Goal: Task Accomplishment & Management: Manage account settings

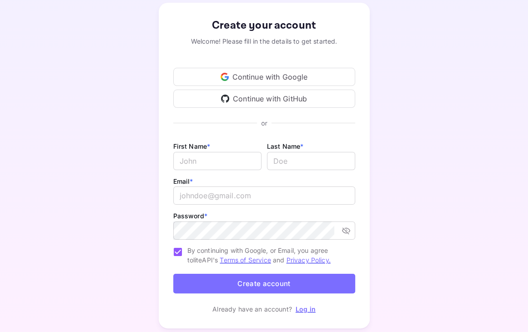
scroll to position [74, 0]
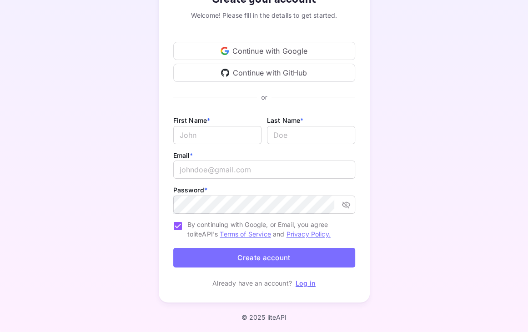
click at [298, 54] on div "Continue with Google" at bounding box center [264, 51] width 182 height 18
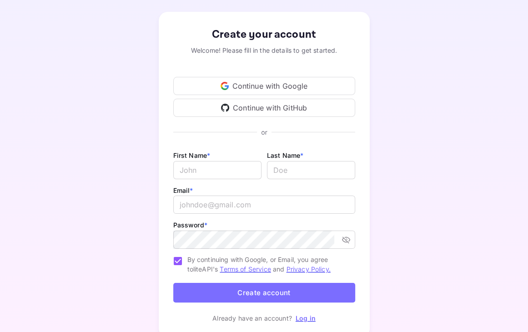
scroll to position [0, 0]
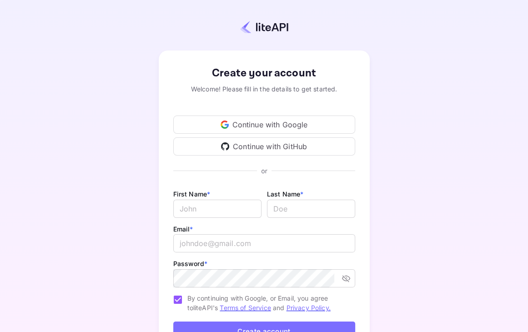
click at [250, 122] on div "Continue with Google" at bounding box center [264, 125] width 182 height 18
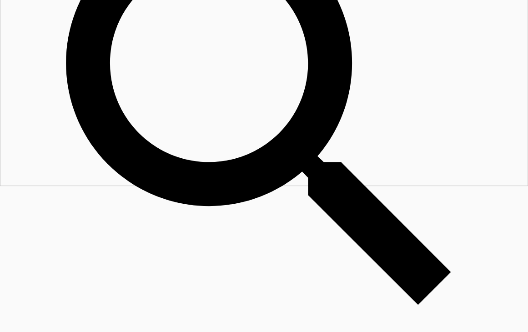
scroll to position [112, 0]
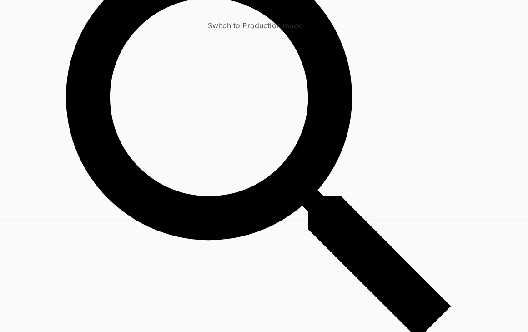
click at [272, 14] on input "Switch to Production mode" at bounding box center [264, 54] width 528 height 332
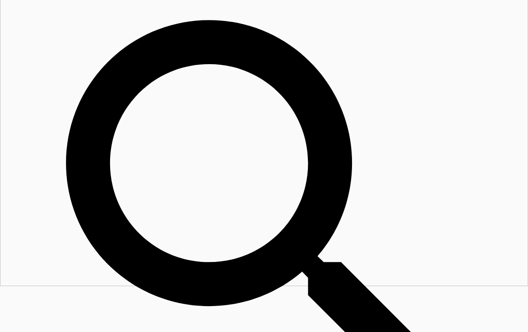
scroll to position [0, 0]
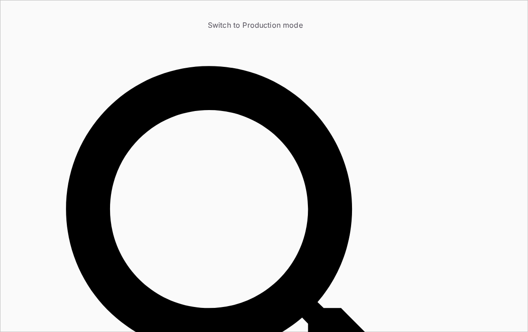
click at [276, 14] on input "Switch to Production mode" at bounding box center [264, 166] width 528 height 332
click at [274, 15] on input "Switch to Production mode" at bounding box center [264, 166] width 528 height 332
checkbox input "false"
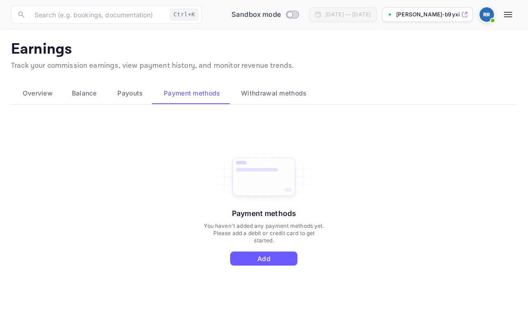
click at [258, 263] on button "Add" at bounding box center [263, 259] width 67 height 14
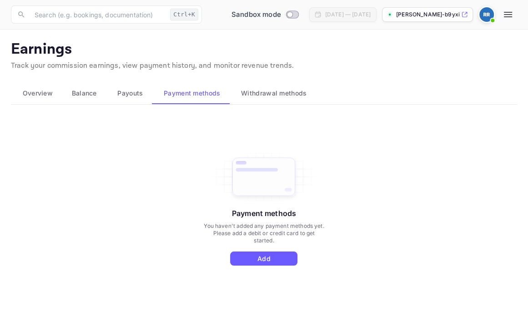
click at [268, 256] on button "Add" at bounding box center [263, 259] width 67 height 14
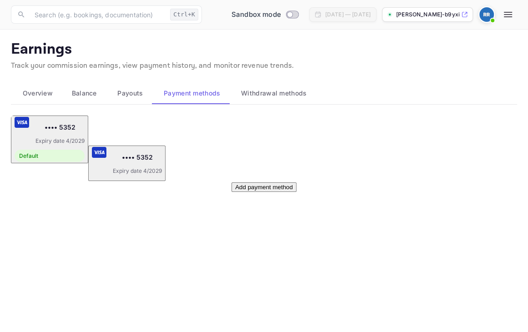
click at [266, 92] on span "Withdrawal methods" at bounding box center [274, 93] width 66 height 11
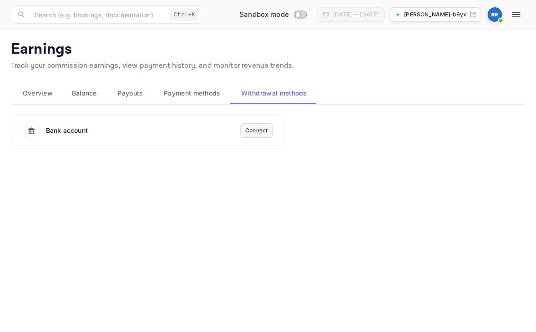
click at [189, 94] on span "Payment methods" at bounding box center [192, 93] width 57 height 11
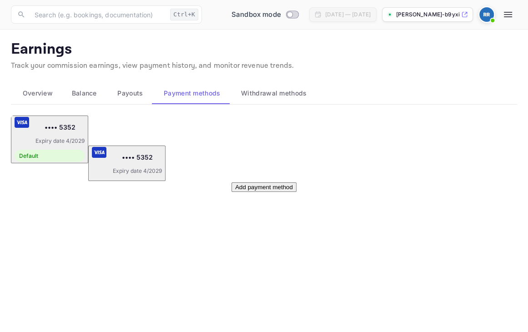
click at [125, 90] on span "Payouts" at bounding box center [129, 93] width 25 height 11
click at [258, 92] on span "Withdrawal methods" at bounding box center [274, 93] width 66 height 11
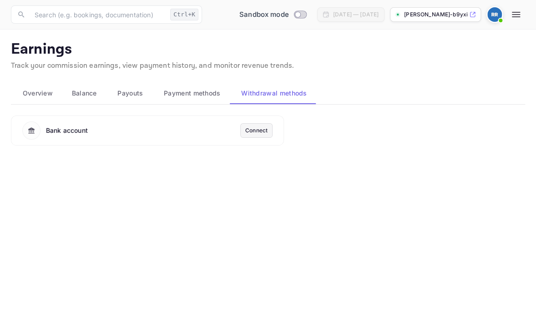
click at [259, 129] on div "Connect" at bounding box center [256, 131] width 22 height 8
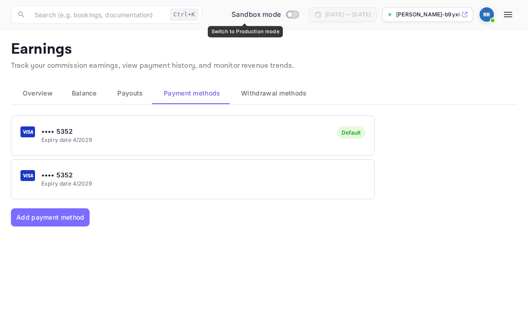
click at [281, 14] on input "Switch to Production mode" at bounding box center [290, 14] width 18 height 6
checkbox input "true"
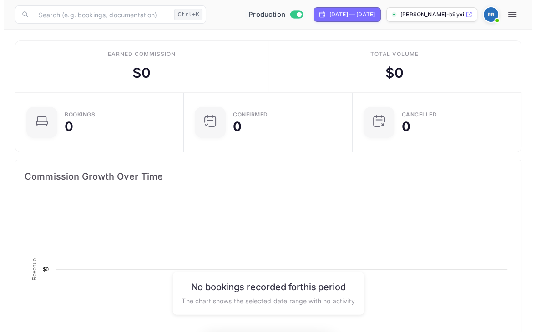
scroll to position [140, 241]
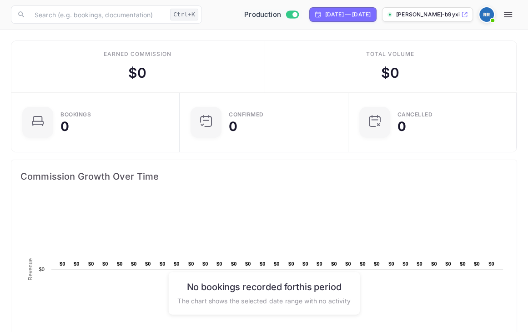
click at [488, 13] on img at bounding box center [487, 14] width 15 height 15
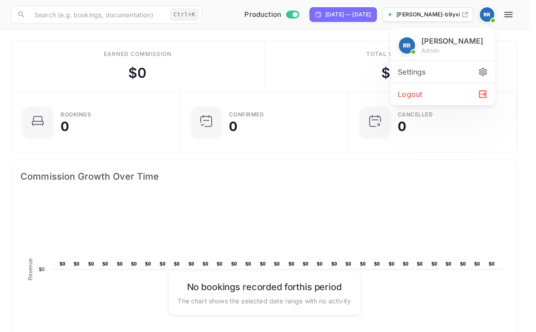
click at [509, 18] on div at bounding box center [268, 166] width 536 height 332
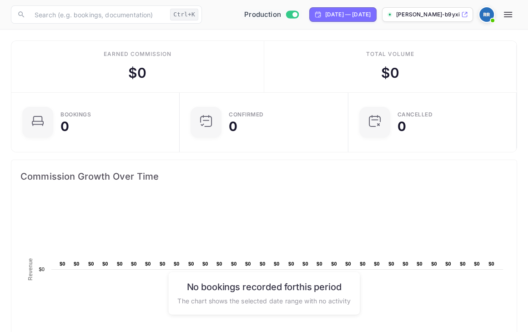
click at [509, 15] on icon "button" at bounding box center [508, 14] width 11 height 11
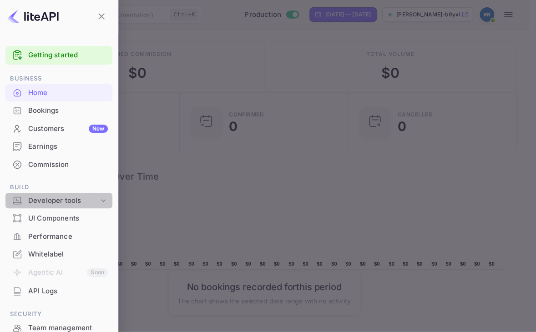
click at [99, 200] on icon at bounding box center [103, 200] width 9 height 9
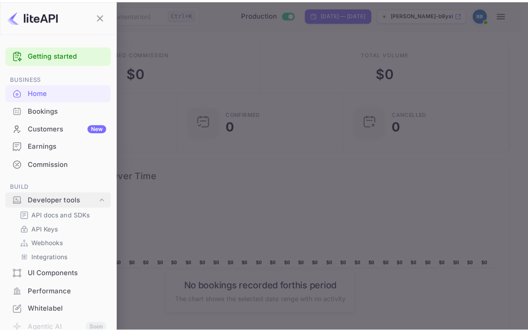
scroll to position [122, 0]
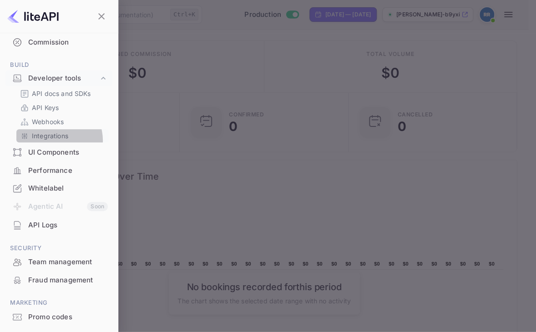
click at [57, 140] on p "Integrations" at bounding box center [50, 136] width 36 height 10
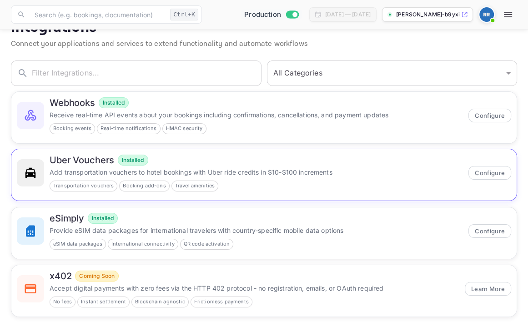
scroll to position [24, 0]
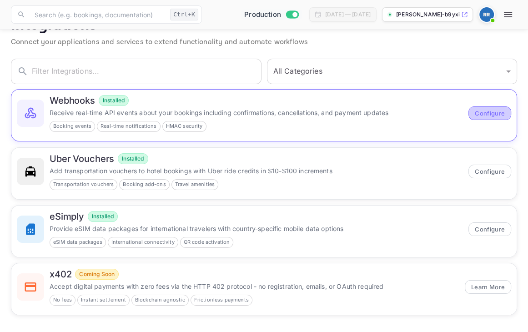
click at [479, 116] on button "Configure" at bounding box center [490, 114] width 43 height 14
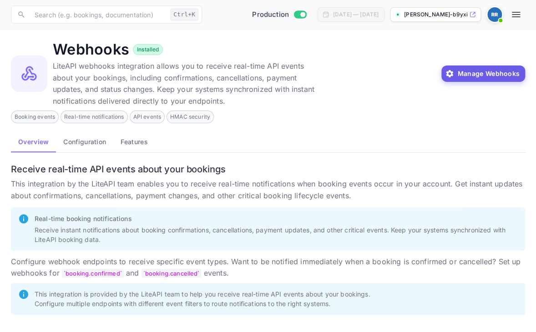
click at [476, 74] on button "Manage Webhooks" at bounding box center [484, 74] width 84 height 16
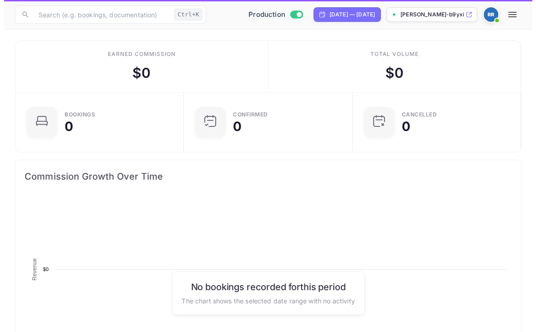
scroll to position [8, 8]
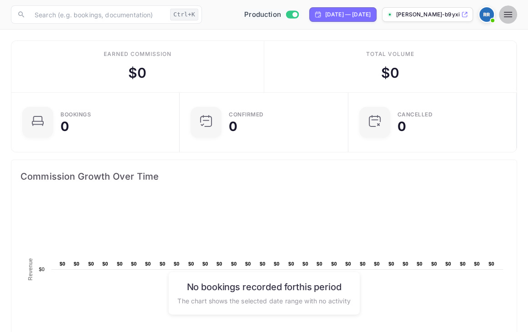
click at [507, 15] on icon "button" at bounding box center [508, 14] width 8 height 5
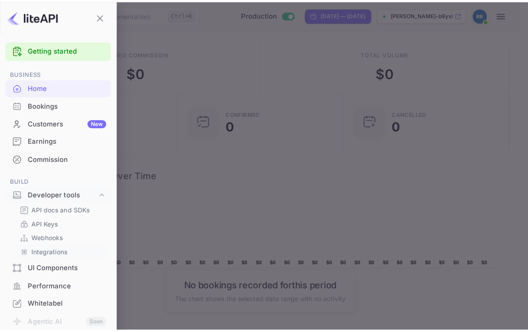
scroll to position [0, 0]
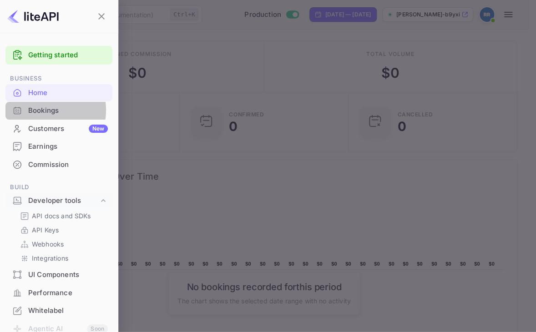
click at [43, 110] on div "Bookings" at bounding box center [68, 111] width 80 height 10
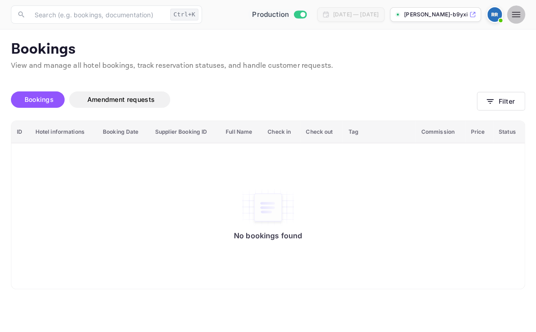
click at [516, 17] on icon "button" at bounding box center [516, 14] width 8 height 5
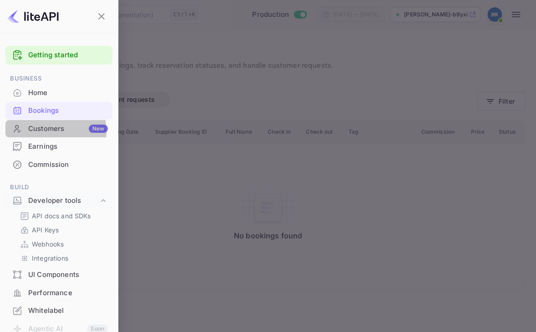
click at [44, 132] on div "Customers New" at bounding box center [68, 129] width 80 height 10
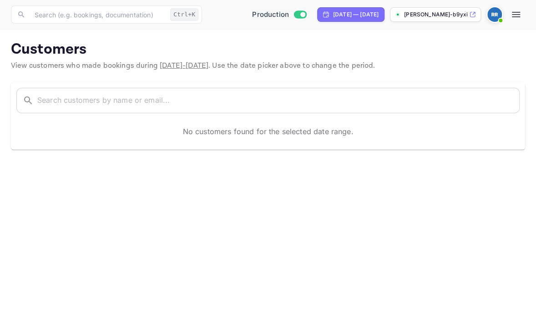
click at [513, 10] on icon "button" at bounding box center [516, 14] width 11 height 11
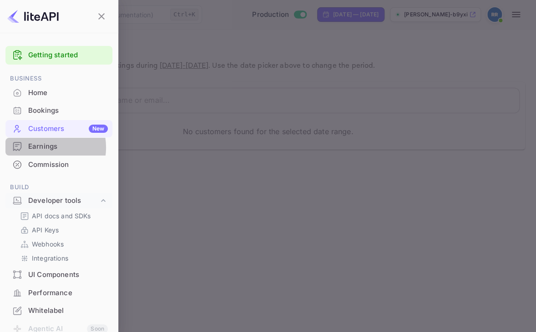
click at [44, 147] on div "Earnings" at bounding box center [68, 147] width 80 height 10
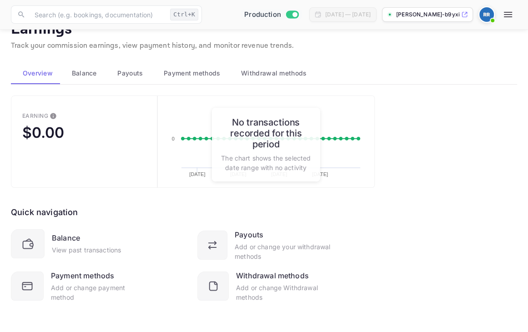
scroll to position [23, 0]
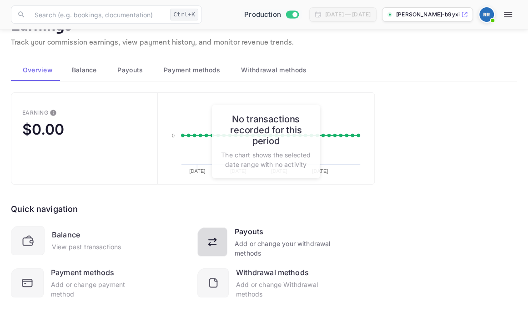
click at [223, 237] on icon at bounding box center [214, 244] width 16 height 16
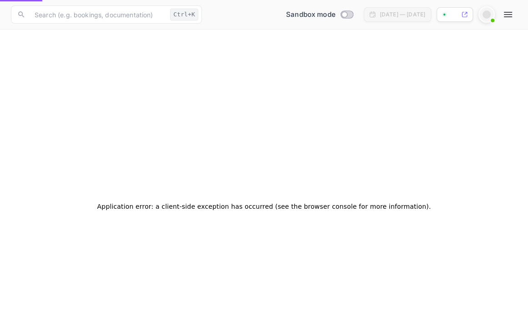
checkbox input "true"
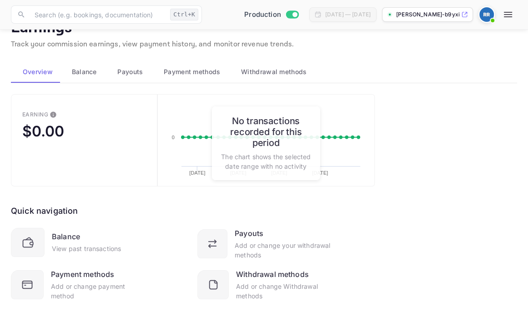
scroll to position [23, 0]
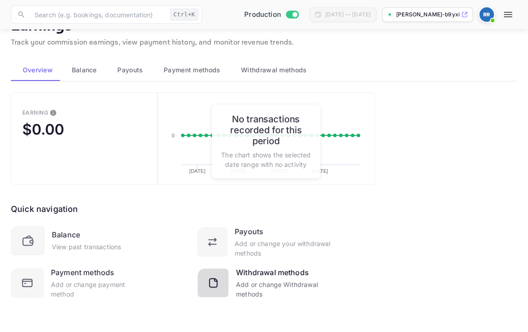
click at [250, 288] on div "Add or change Withdrawal methods" at bounding box center [283, 289] width 95 height 19
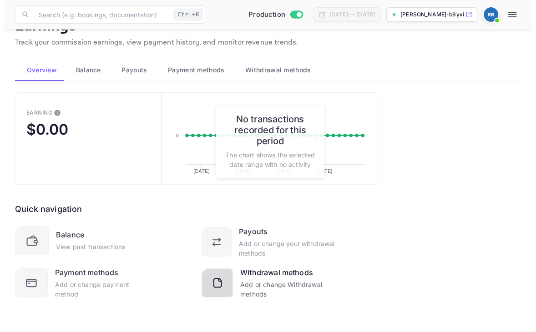
scroll to position [0, 0]
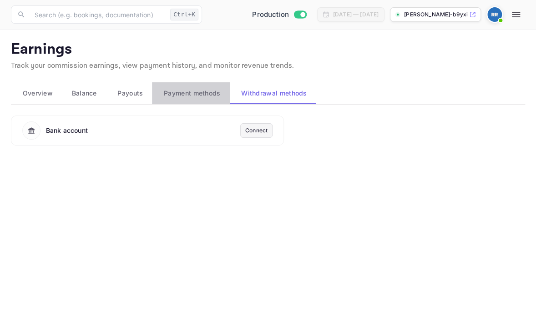
click at [201, 99] on button "Payment methods" at bounding box center [190, 93] width 77 height 22
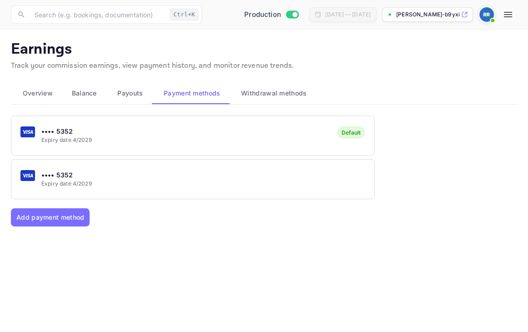
click at [119, 89] on span "Payouts" at bounding box center [129, 93] width 25 height 11
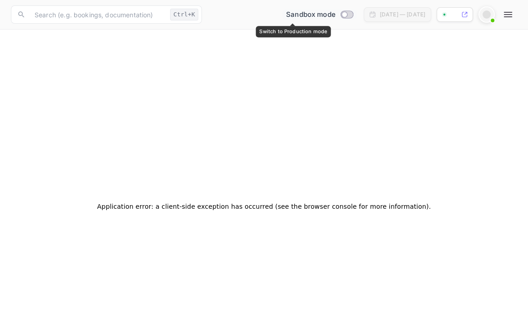
click at [335, 12] on input "Switch to Production mode" at bounding box center [344, 14] width 18 height 6
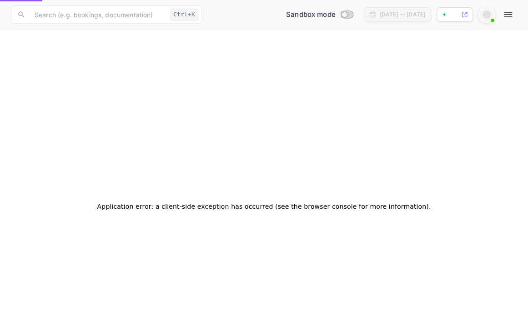
checkbox input "true"
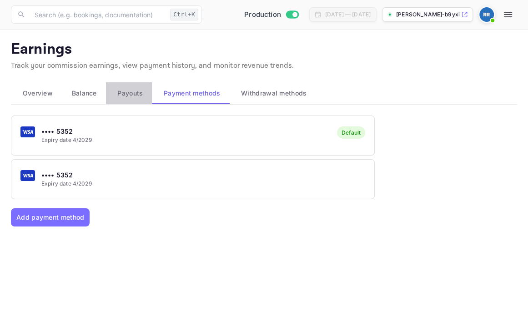
click at [136, 96] on span "Payouts" at bounding box center [129, 93] width 25 height 11
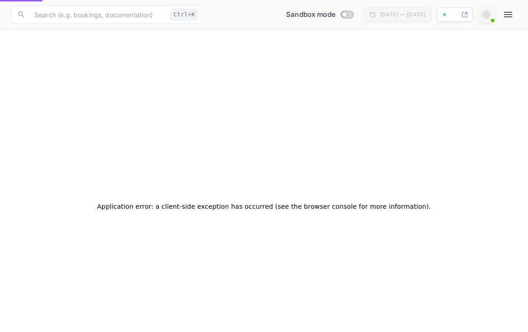
checkbox input "true"
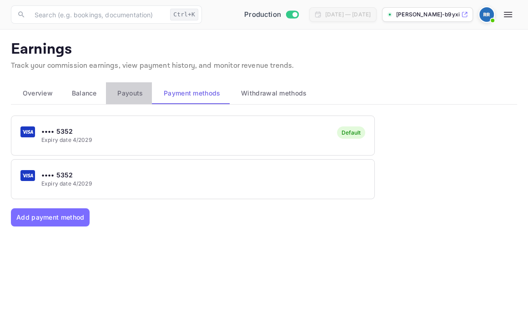
click at [126, 95] on span "Payouts" at bounding box center [129, 93] width 25 height 11
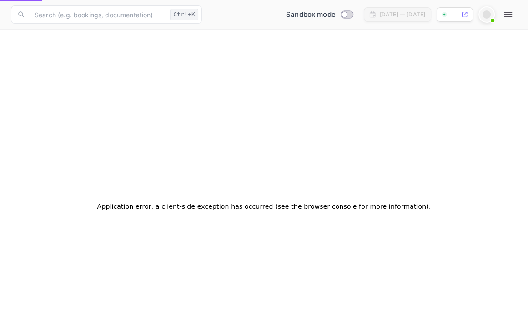
checkbox input "true"
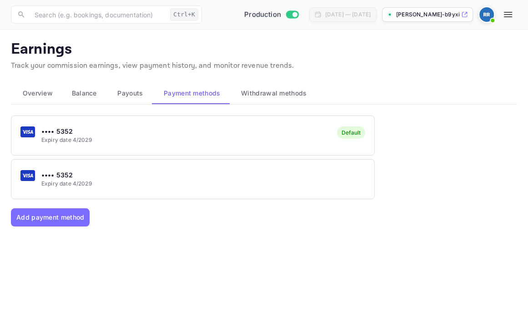
click at [505, 13] on icon "button" at bounding box center [508, 14] width 8 height 5
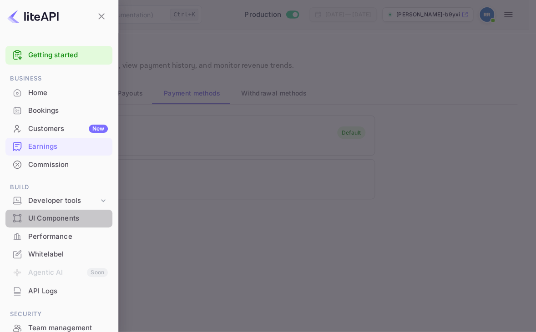
click at [66, 216] on div "UI Components" at bounding box center [68, 218] width 80 height 10
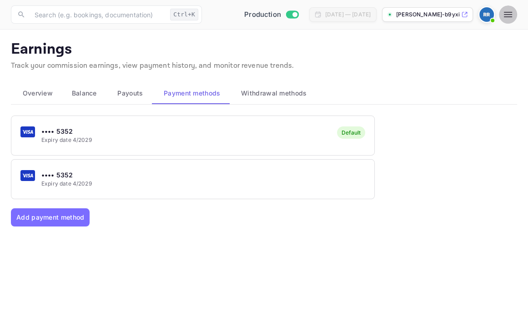
click at [507, 12] on icon "button" at bounding box center [508, 14] width 8 height 5
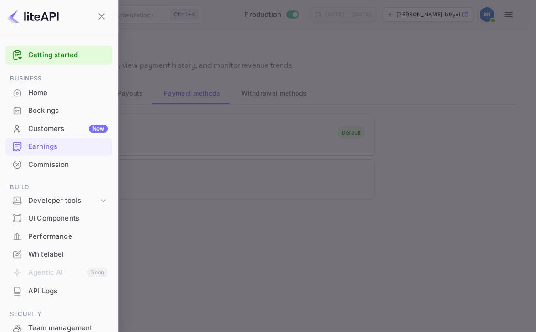
click at [52, 163] on div "Commission" at bounding box center [68, 165] width 80 height 10
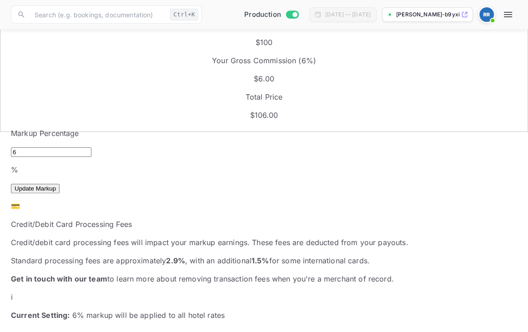
scroll to position [224, 0]
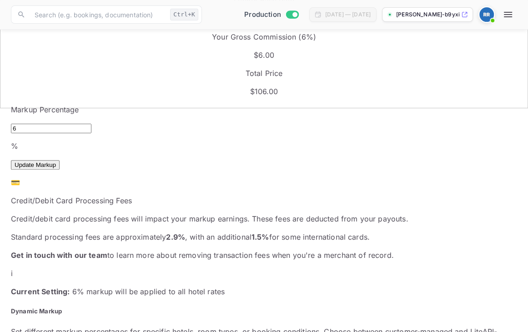
click at [56, 124] on input "6" at bounding box center [51, 129] width 81 height 10
type input "9"
click at [228, 104] on div "Markup Percentage 9 % ​ Update Markup" at bounding box center [264, 137] width 507 height 66
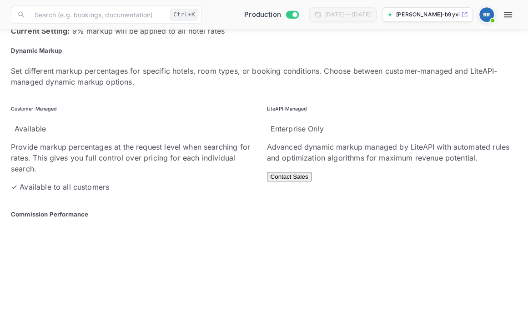
scroll to position [196, 0]
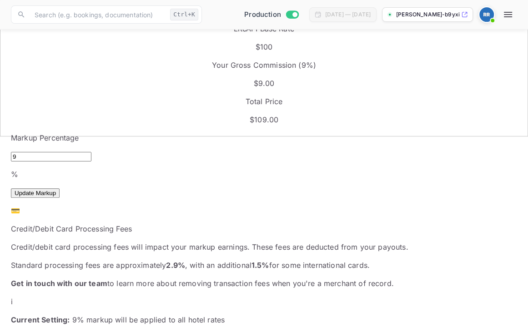
click at [60, 188] on button "Update Markup" at bounding box center [35, 193] width 49 height 10
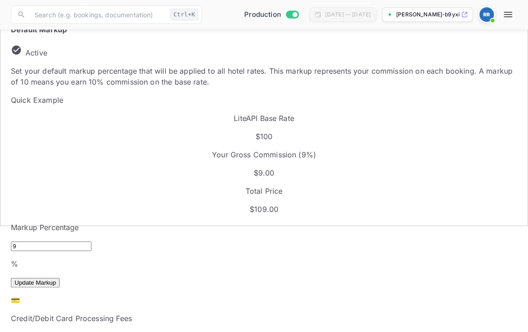
scroll to position [0, 0]
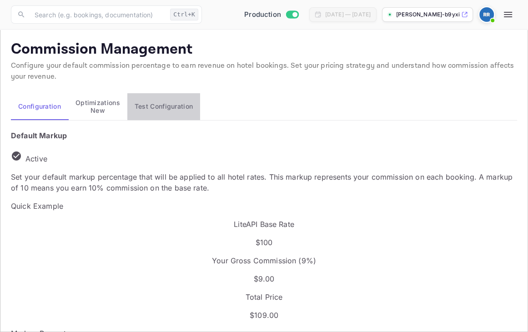
click at [189, 105] on button "Test Configuration" at bounding box center [163, 106] width 73 height 27
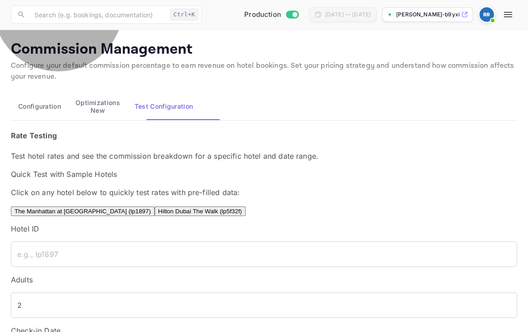
click at [94, 216] on button "The Manhattan at Times Square (lp1897)" at bounding box center [83, 212] width 144 height 10
type input "lp1897"
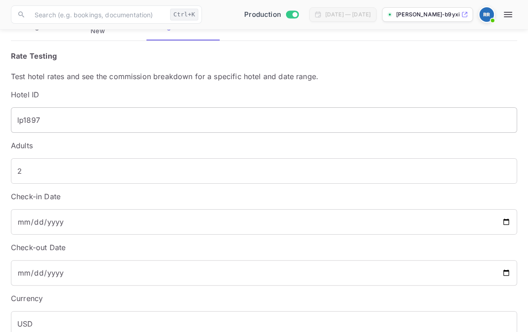
scroll to position [103, 0]
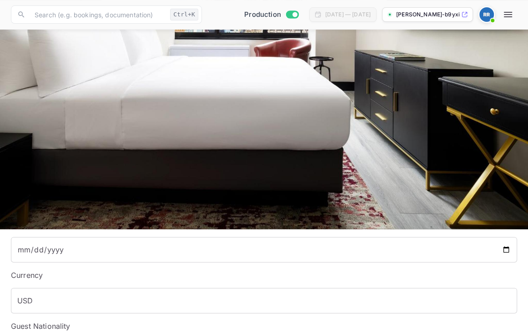
type input "1"
click at [491, 135] on input "1" at bounding box center [264, 147] width 507 height 25
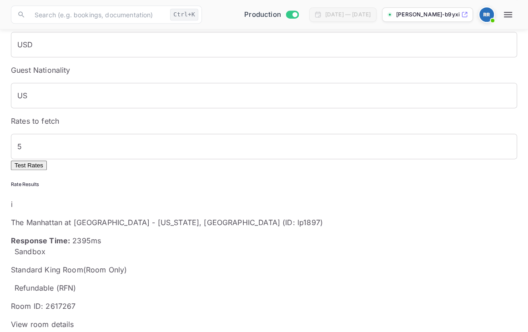
scroll to position [320, 0]
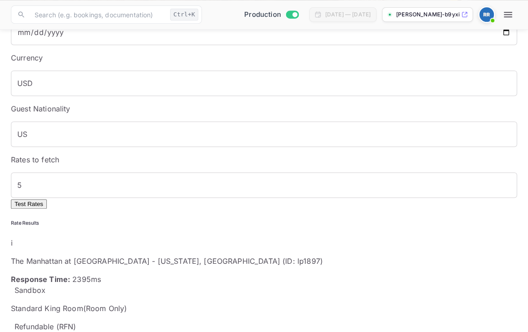
click at [80, 322] on span "Refundable (RFN)" at bounding box center [45, 326] width 69 height 9
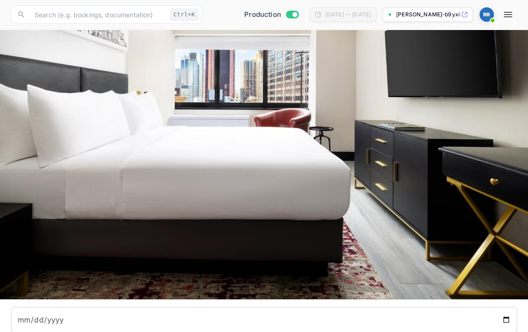
scroll to position [0, 0]
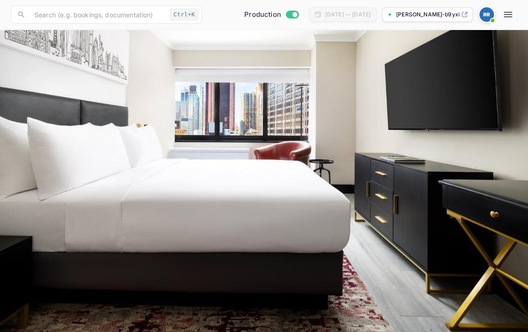
click at [95, 100] on div "Optimizations New" at bounding box center [98, 107] width 45 height 16
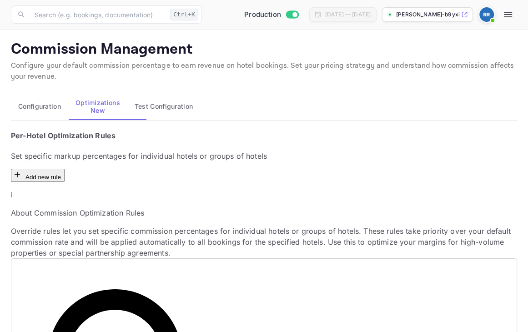
scroll to position [62, 0]
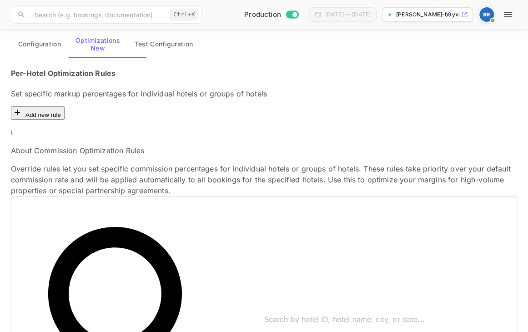
click at [65, 107] on button "Add new rule" at bounding box center [38, 113] width 54 height 13
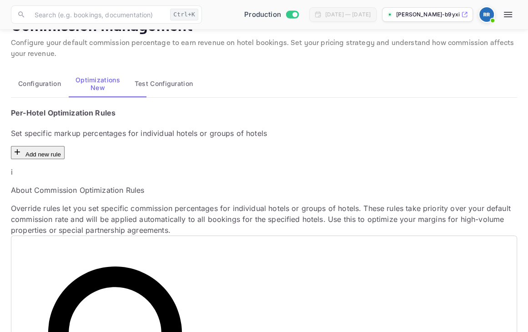
scroll to position [0, 0]
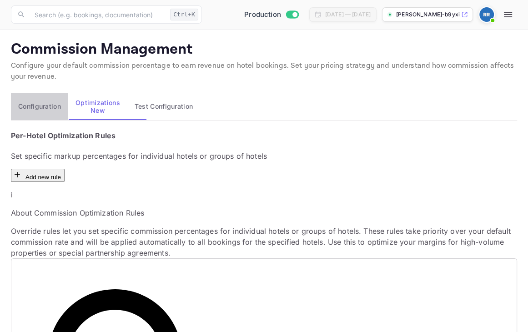
click at [33, 104] on button "Configuration" at bounding box center [39, 106] width 57 height 27
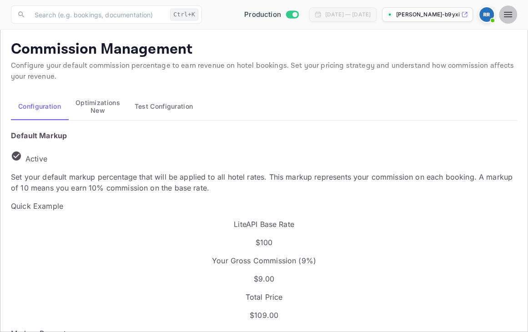
click at [505, 15] on icon "button" at bounding box center [508, 14] width 11 height 11
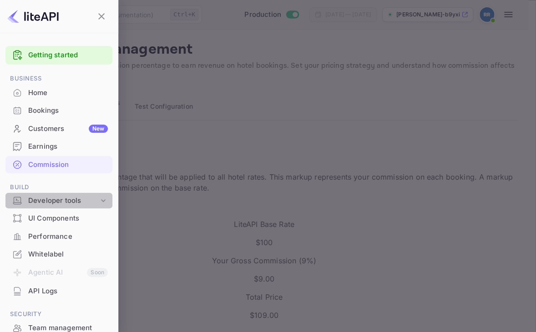
click at [65, 200] on div "Developer tools" at bounding box center [63, 201] width 71 height 10
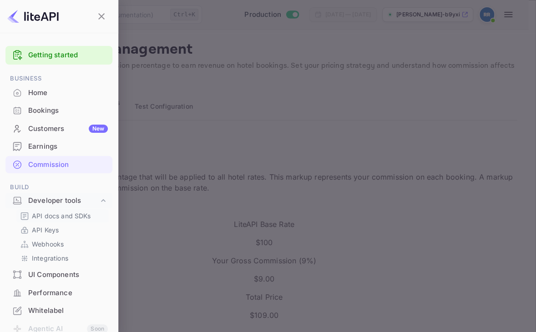
click at [41, 216] on p "API docs and SDKs" at bounding box center [61, 216] width 59 height 10
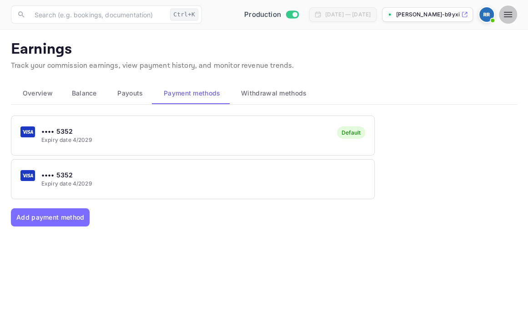
click at [511, 12] on icon "button" at bounding box center [508, 14] width 11 height 11
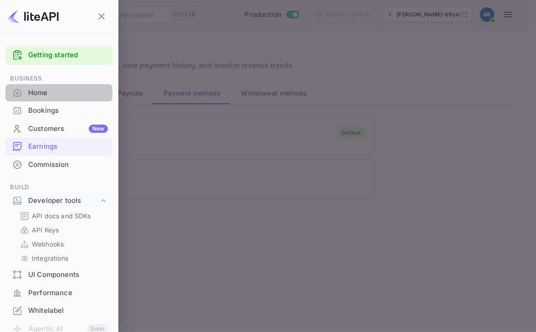
click at [62, 92] on div "Home" at bounding box center [68, 93] width 80 height 10
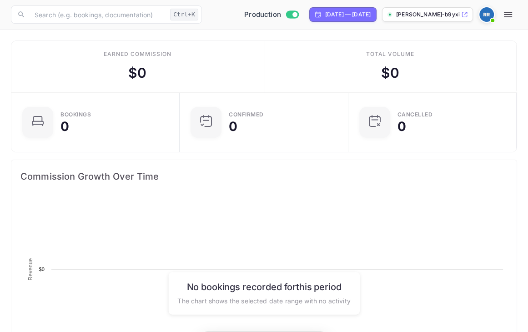
scroll to position [8, 8]
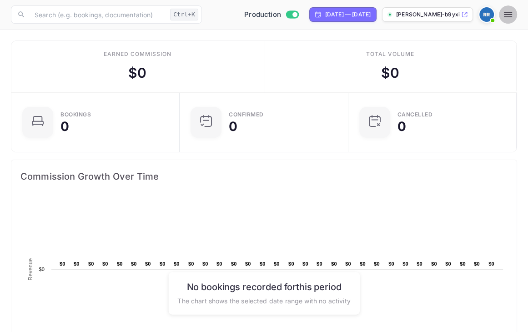
click at [507, 10] on icon "button" at bounding box center [508, 14] width 11 height 11
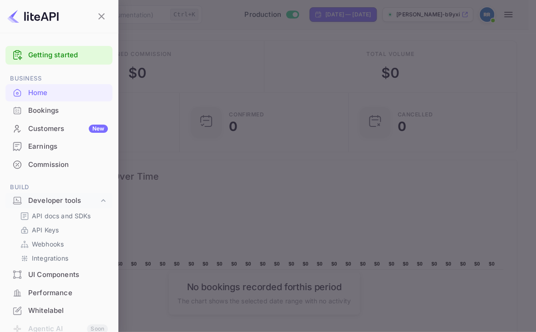
click at [41, 48] on div "Getting started" at bounding box center [58, 55] width 107 height 19
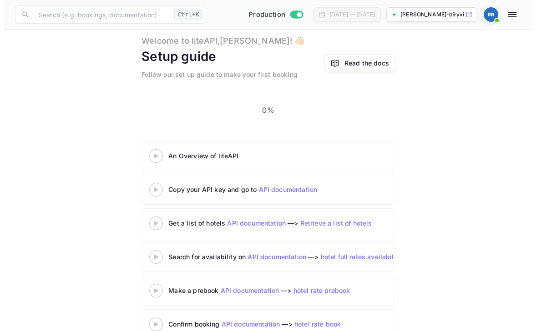
scroll to position [29, 0]
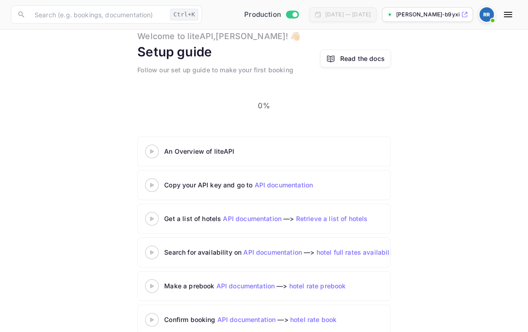
click at [156, 149] on icon at bounding box center [152, 151] width 32 height 5
